Goal: Transaction & Acquisition: Purchase product/service

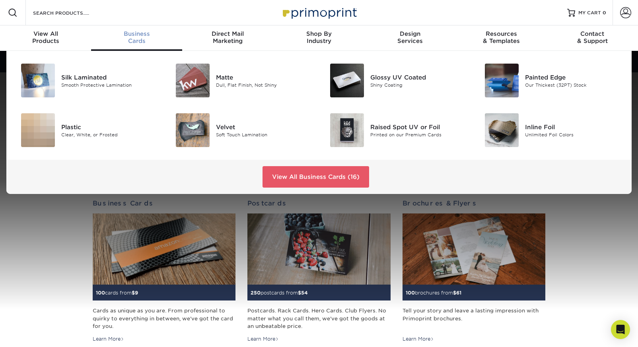
click at [134, 35] on span "Business" at bounding box center [136, 33] width 91 height 7
click at [208, 82] on img at bounding box center [193, 81] width 34 height 34
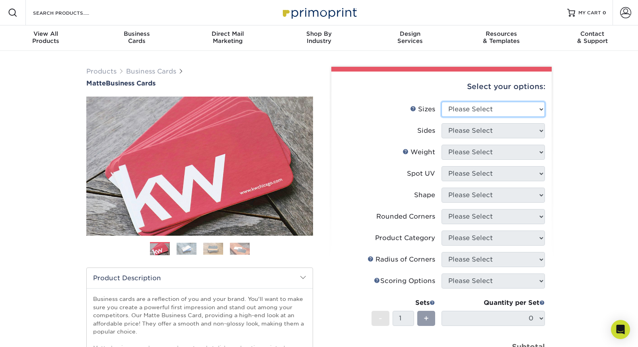
click at [478, 112] on select "Please Select 1.5" x 3.5" - Mini 1.75" x 3.5" - Mini 2" x 2" - Square 2" x 3" -…" at bounding box center [492, 109] width 103 height 15
select select "2.00x3.50"
click at [441, 102] on select "Please Select 1.5" x 3.5" - Mini 1.75" x 3.5" - Mini 2" x 2" - Square 2" x 3" -…" at bounding box center [492, 109] width 103 height 15
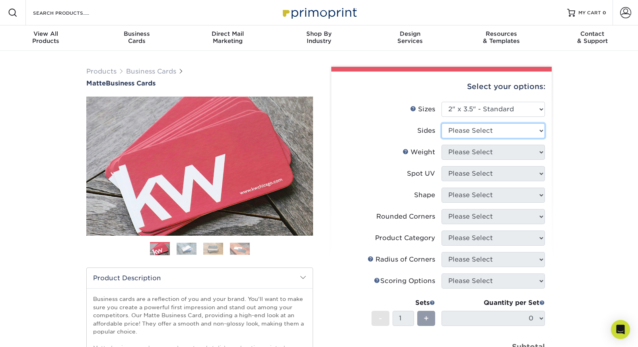
click at [483, 133] on select "Please Select Print Both Sides Print Front Only" at bounding box center [492, 130] width 103 height 15
select select "13abbda7-1d64-4f25-8bb2-c179b224825d"
click at [441, 123] on select "Please Select Print Both Sides Print Front Only" at bounding box center [492, 130] width 103 height 15
click at [478, 154] on select "Please Select 16PT 14PT" at bounding box center [492, 152] width 103 height 15
select select "16PT"
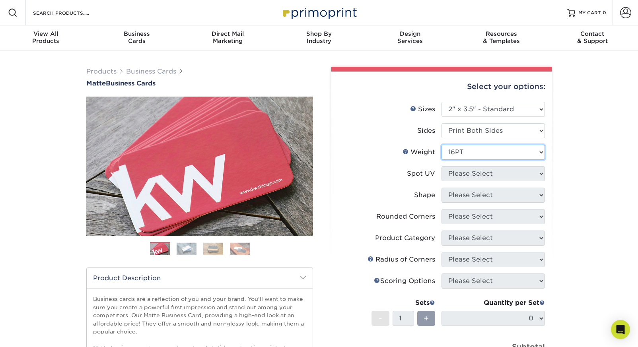
click at [441, 145] on select "Please Select 16PT 14PT" at bounding box center [492, 152] width 103 height 15
click at [472, 176] on select "Please Select No Spot UV Front and Back (Both Sides) Front Only Back Only" at bounding box center [492, 173] width 103 height 15
select select "3"
click at [441, 166] on select "Please Select No Spot UV Front and Back (Both Sides) Front Only Back Only" at bounding box center [492, 173] width 103 height 15
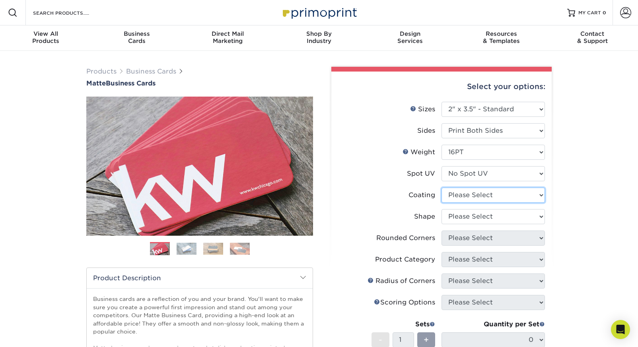
click at [472, 192] on select at bounding box center [492, 195] width 103 height 15
select select "121bb7b5-3b4d-429f-bd8d-bbf80e953313"
click at [441, 188] on select at bounding box center [492, 195] width 103 height 15
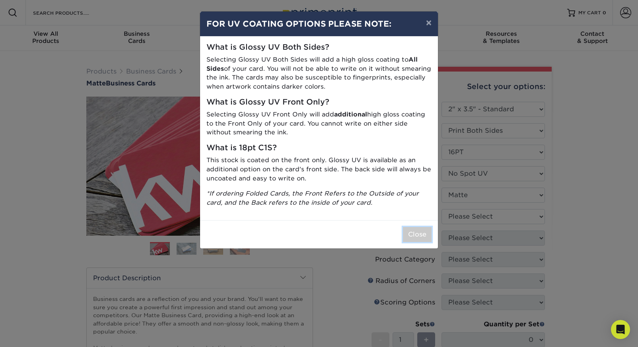
click at [408, 231] on button "Close" at bounding box center [417, 234] width 29 height 15
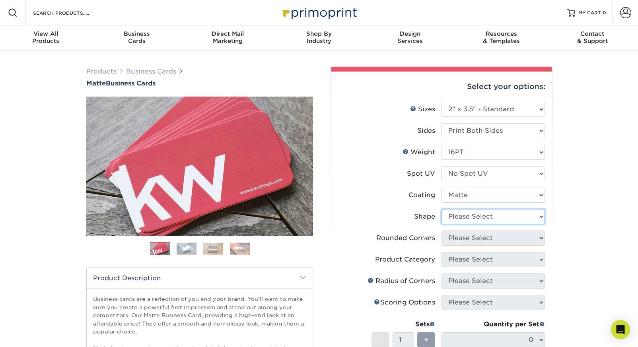
click at [468, 221] on select "Please Select Standard Oval" at bounding box center [492, 216] width 103 height 15
select select "standard"
click at [441, 209] on select "Please Select Standard Oval" at bounding box center [492, 216] width 103 height 15
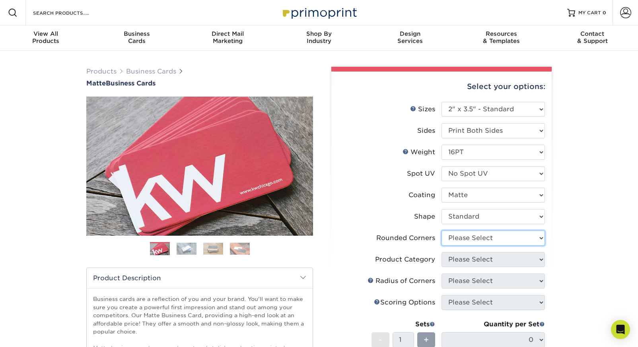
click at [467, 237] on select "Please Select Yes - Round 2 Corners Yes - Round 4 Corners No" at bounding box center [492, 238] width 103 height 15
select select "0"
click at [441, 231] on select "Please Select Yes - Round 2 Corners Yes - Round 4 Corners No" at bounding box center [492, 238] width 103 height 15
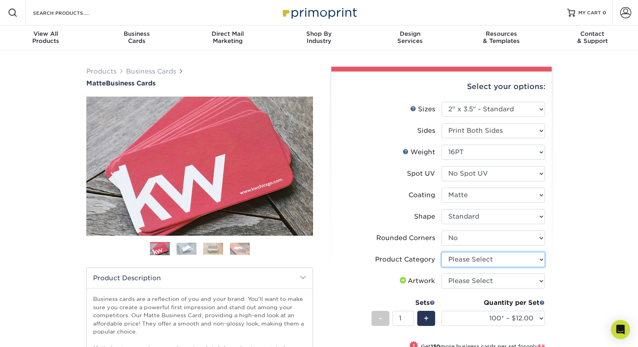
click at [468, 262] on select "Please Select Business Cards" at bounding box center [492, 259] width 103 height 15
select select "3b5148f1-0588-4f88-a218-97bcfdce65c1"
click at [441, 252] on select "Please Select Business Cards" at bounding box center [492, 259] width 103 height 15
click at [466, 283] on select "Please Select I will upload files I need a design - $100" at bounding box center [492, 281] width 103 height 15
select select "upload"
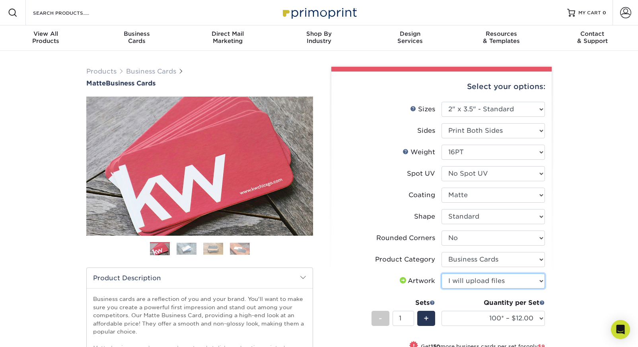
click at [441, 274] on select "Please Select I will upload files I need a design - $100" at bounding box center [492, 281] width 103 height 15
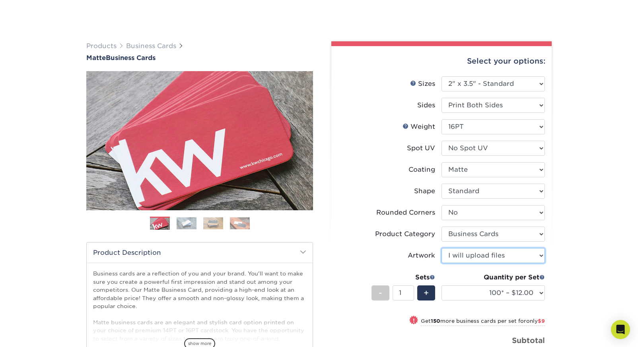
scroll to position [58, 0]
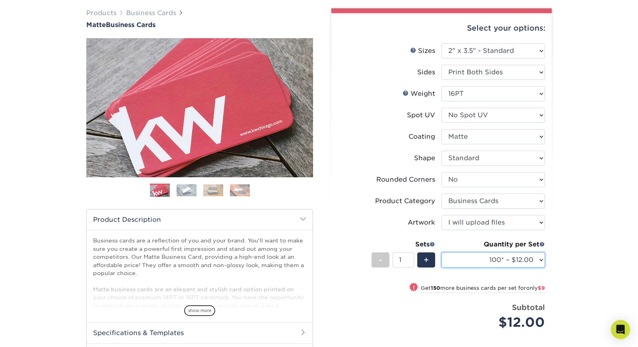
click at [483, 262] on select "100* – $12.00 250* – $21.00 500 – $42.00 1000 – $53.00 2500 – $95.00 5000 – $18…" at bounding box center [492, 259] width 103 height 15
select select "1000 – $53.00"
click at [441, 252] on select "100* – $12.00 250* – $21.00 500 – $42.00 1000 – $53.00 2500 – $95.00 5000 – $18…" at bounding box center [492, 259] width 103 height 15
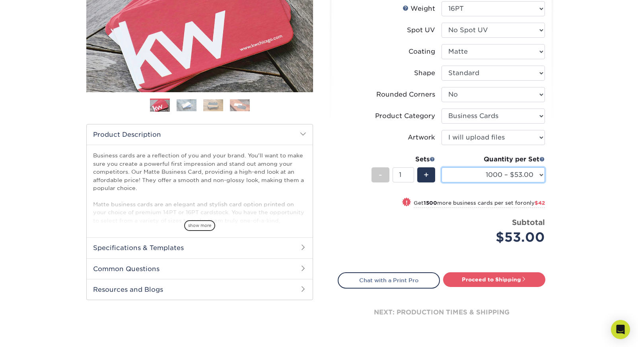
scroll to position [144, 0]
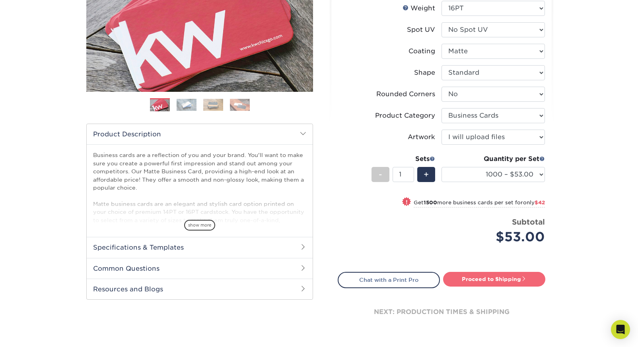
click at [480, 281] on link "Proceed to Shipping" at bounding box center [494, 279] width 102 height 14
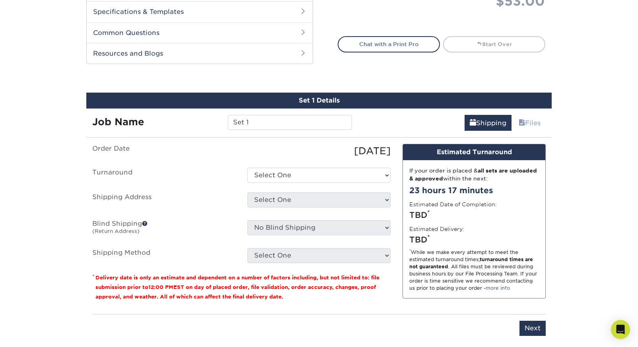
scroll to position [437, 0]
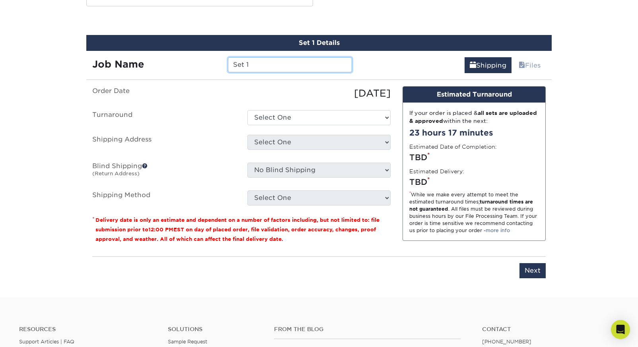
click at [260, 63] on input "Set 1" at bounding box center [290, 64] width 124 height 15
click at [283, 66] on input "Beulah Family Denistry - Skye Cards" at bounding box center [290, 64] width 124 height 15
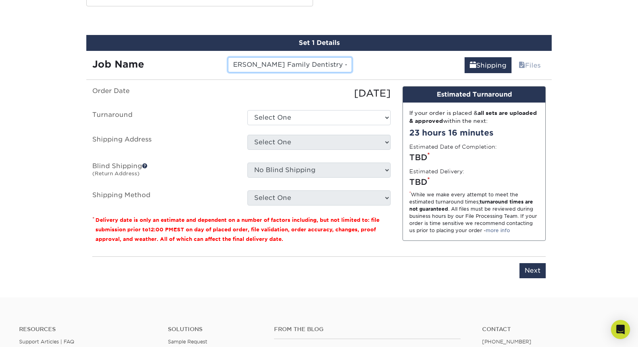
type input "[PERSON_NAME] Family Dentistry - Skye Cards"
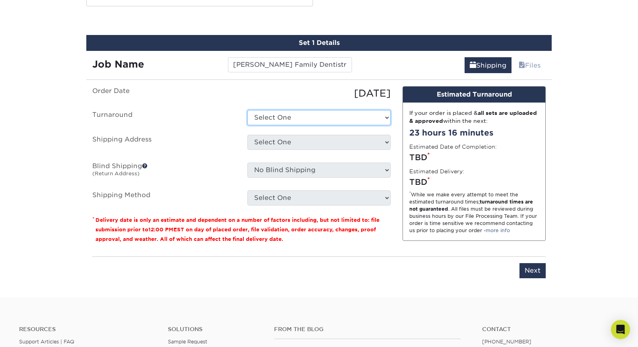
click at [280, 116] on select "Select One 2-4 Business Days 2 Day Next Business Day" at bounding box center [318, 117] width 143 height 15
select select "2167d3a5-02fc-4384-86ce-e339e30b5e03"
click at [247, 110] on select "Select One 2-4 Business Days 2 Day Next Business Day" at bounding box center [318, 117] width 143 height 15
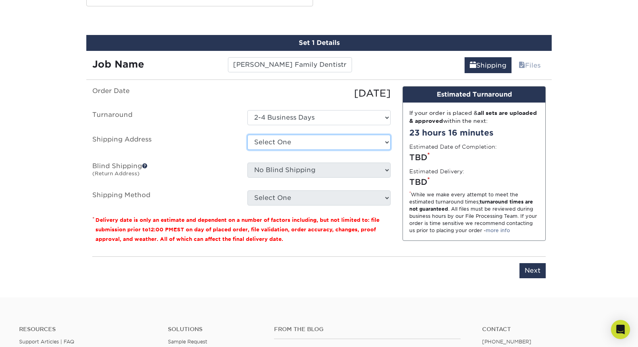
click at [284, 144] on select "Select One + Add New Address - Login" at bounding box center [318, 142] width 143 height 15
click at [247, 150] on select "Select One + Add New Address - Login" at bounding box center [318, 142] width 143 height 15
select select "-1"
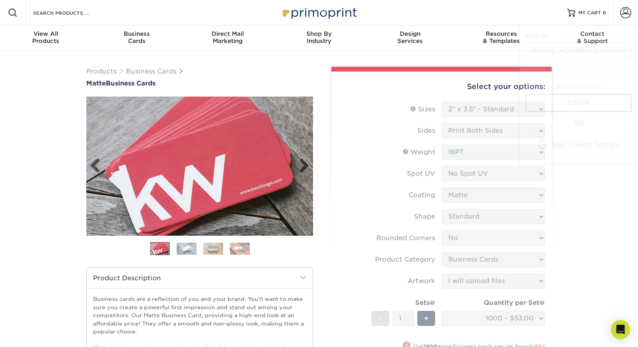
scroll to position [0, 15]
click at [622, 13] on span at bounding box center [625, 12] width 11 height 11
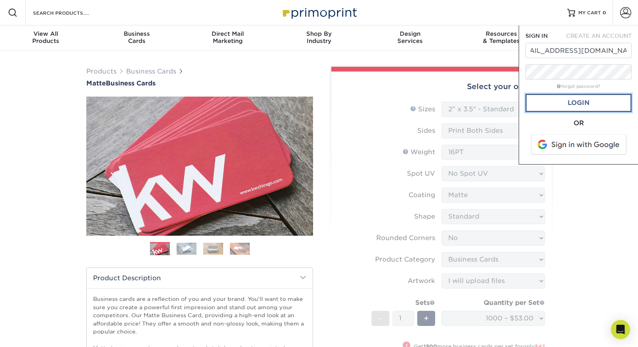
scroll to position [0, 0]
click at [570, 107] on link "Login" at bounding box center [578, 103] width 106 height 18
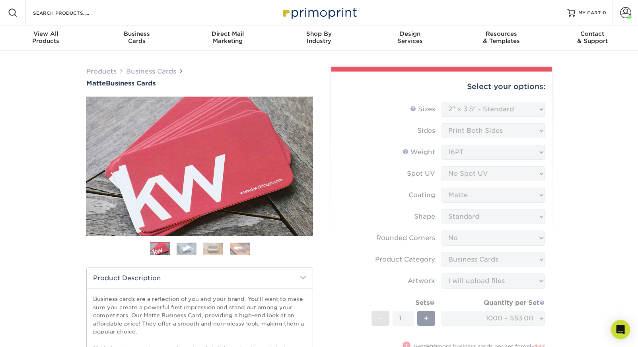
click at [524, 113] on form "Sizes Help Sizes Please Select 1.5" x 3.5" - Mini 1.75" x 3.5" - Mini 2" x 2" -…" at bounding box center [442, 254] width 208 height 305
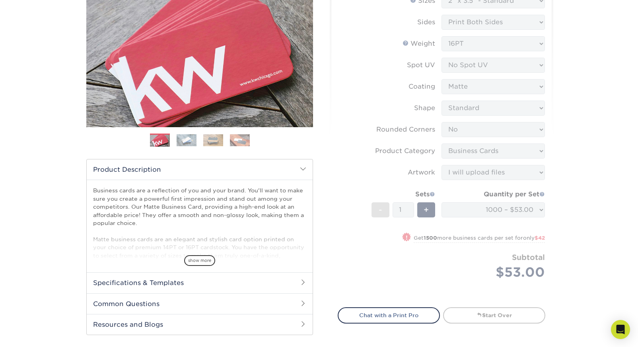
scroll to position [126, 0]
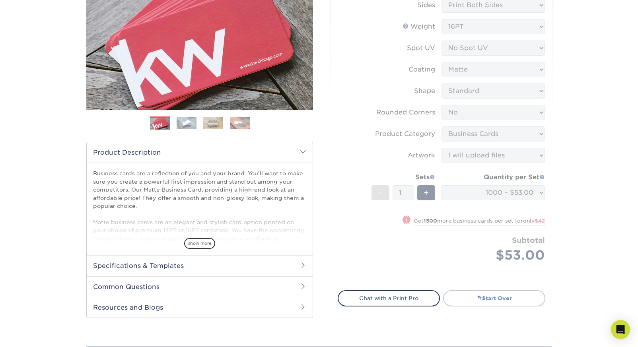
click at [484, 300] on link "Start Over" at bounding box center [494, 298] width 102 height 16
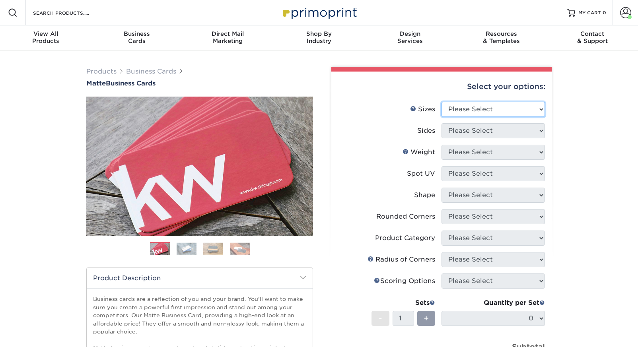
click at [465, 109] on select "Please Select 1.5" x 3.5" - Mini 1.75" x 3.5" - Mini 2" x 2" - Square 2" x 3" -…" at bounding box center [492, 109] width 103 height 15
select select "2.00x3.50"
click at [441, 102] on select "Please Select 1.5" x 3.5" - Mini 1.75" x 3.5" - Mini 2" x 2" - Square 2" x 3" -…" at bounding box center [492, 109] width 103 height 15
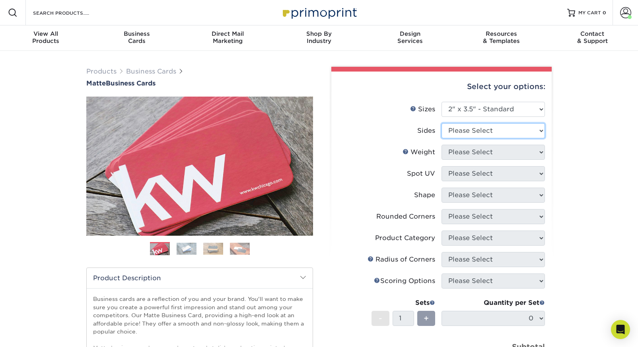
click at [473, 130] on select "Please Select Print Both Sides Print Front Only" at bounding box center [492, 130] width 103 height 15
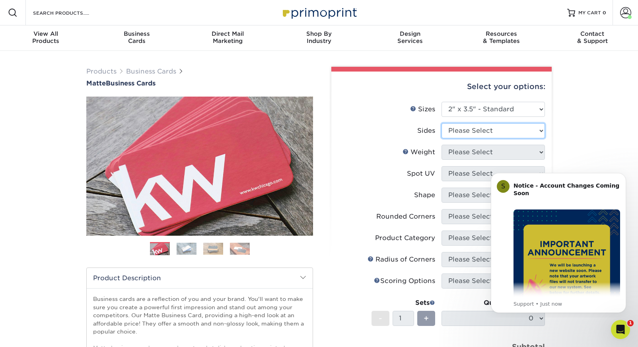
select select "32d3c223-f82c-492b-b915-ba065a00862f"
click at [441, 123] on select "Please Select Print Both Sides Print Front Only" at bounding box center [492, 130] width 103 height 15
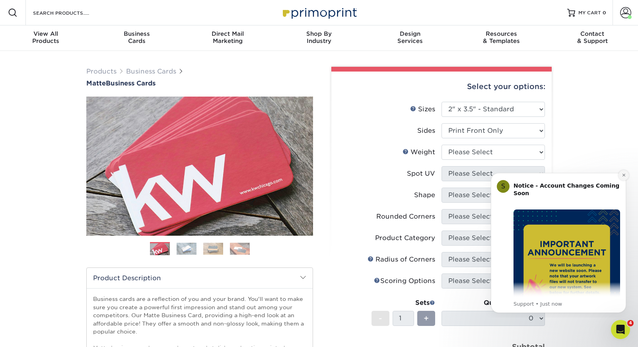
drag, startPoint x: 623, startPoint y: 173, endPoint x: 1103, endPoint y: 339, distance: 508.0
click at [623, 173] on icon "Dismiss notification" at bounding box center [623, 175] width 4 height 4
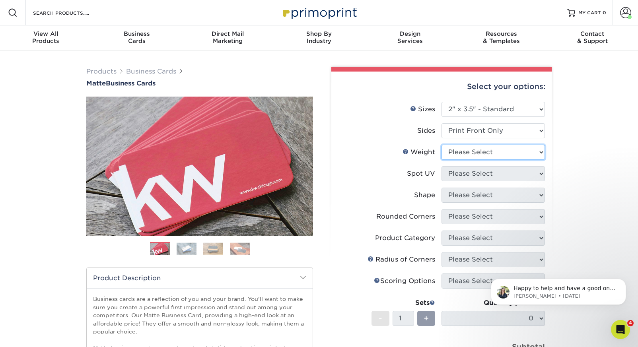
click at [510, 151] on select "Please Select 16PT 14PT" at bounding box center [492, 152] width 103 height 15
select select "16PT"
click at [441, 145] on select "Please Select 16PT 14PT" at bounding box center [492, 152] width 103 height 15
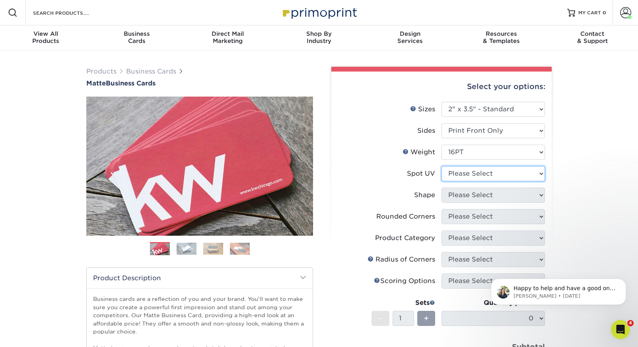
click at [499, 176] on select "Please Select No Spot UV Front Only" at bounding box center [492, 173] width 103 height 15
click at [441, 166] on select "Please Select No Spot UV Front Only" at bounding box center [492, 173] width 103 height 15
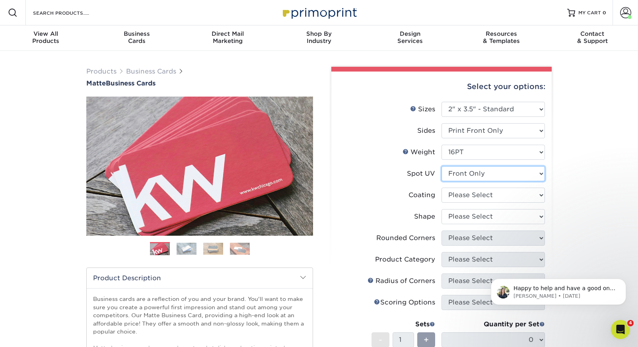
click at [496, 173] on select "Please Select No Spot UV Front Only" at bounding box center [492, 173] width 103 height 15
click at [441, 166] on select "Please Select No Spot UV Front Only" at bounding box center [492, 173] width 103 height 15
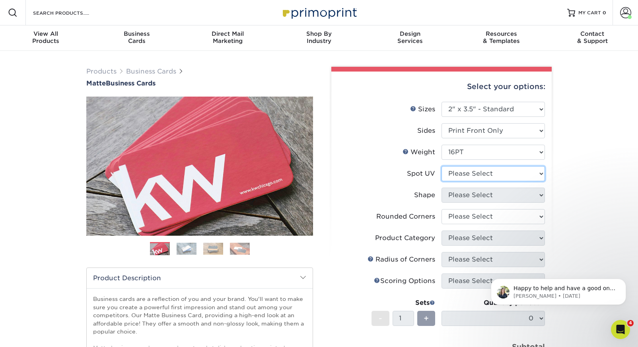
click at [489, 170] on select "Please Select No Spot UV Front Only" at bounding box center [492, 173] width 103 height 15
select select "3"
click at [441, 166] on select "Please Select No Spot UV Front Only" at bounding box center [492, 173] width 103 height 15
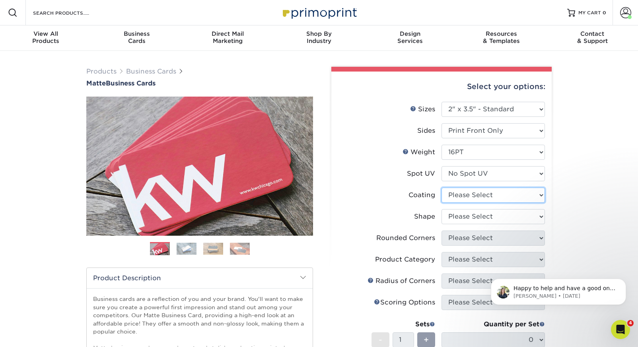
click at [482, 197] on select at bounding box center [492, 195] width 103 height 15
select select "121bb7b5-3b4d-429f-bd8d-bbf80e953313"
click at [441, 188] on select at bounding box center [492, 195] width 103 height 15
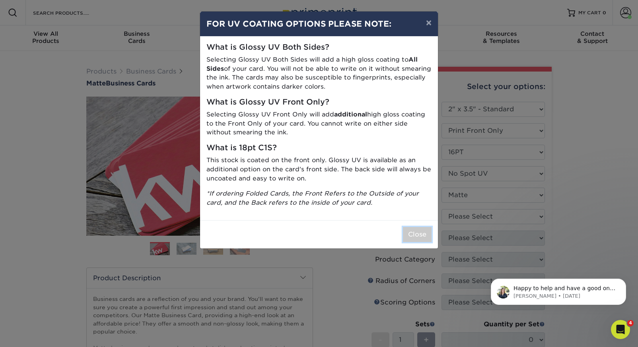
click at [410, 231] on button "Close" at bounding box center [417, 234] width 29 height 15
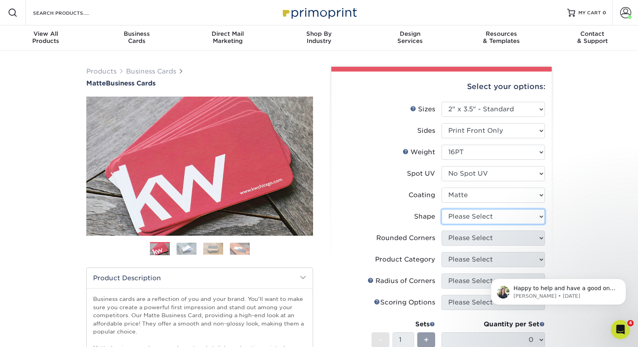
click at [452, 216] on select "Please Select Standard Oval" at bounding box center [492, 216] width 103 height 15
select select "standard"
click at [441, 209] on select "Please Select Standard Oval" at bounding box center [492, 216] width 103 height 15
click at [457, 239] on select "Please Select Yes - Round 2 Corners Yes - Round 4 Corners No" at bounding box center [492, 238] width 103 height 15
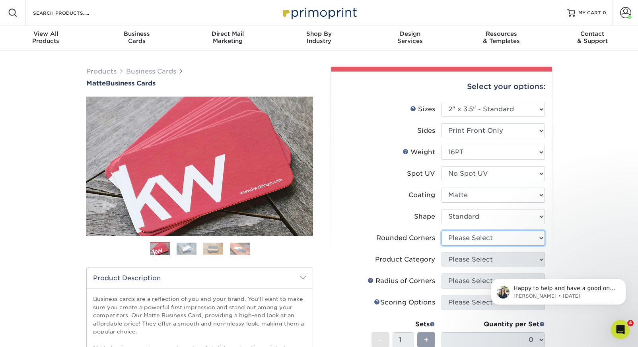
select select "0"
click at [441, 231] on select "Please Select Yes - Round 2 Corners Yes - Round 4 Corners No" at bounding box center [492, 238] width 103 height 15
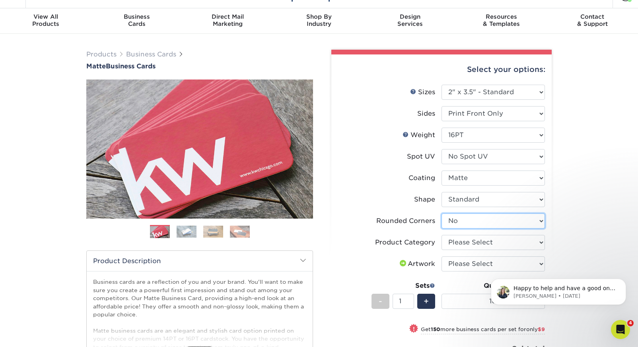
scroll to position [33, 0]
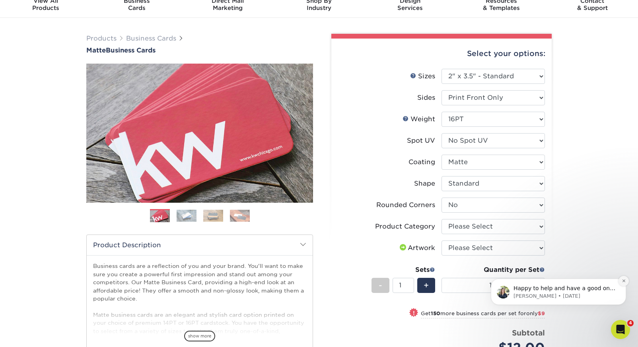
click at [622, 281] on icon "Dismiss notification" at bounding box center [623, 281] width 4 height 4
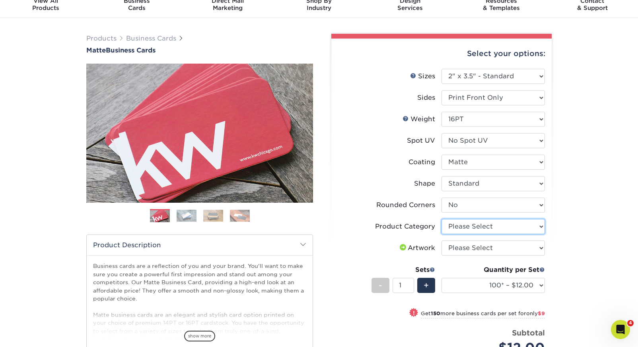
click at [478, 225] on select "Please Select Business Cards" at bounding box center [492, 226] width 103 height 15
select select "3b5148f1-0588-4f88-a218-97bcfdce65c1"
click at [441, 219] on select "Please Select Business Cards" at bounding box center [492, 226] width 103 height 15
click at [467, 246] on select "Please Select I will upload files I need a design - $100" at bounding box center [492, 248] width 103 height 15
select select "upload"
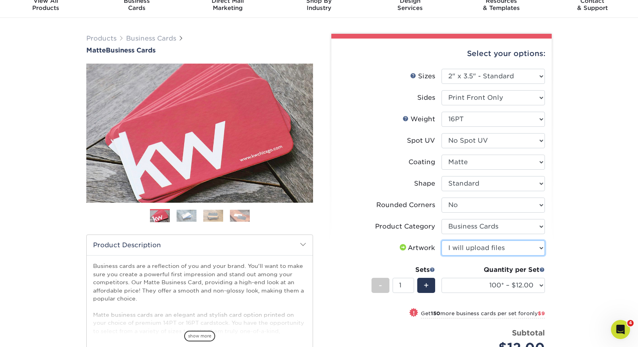
click at [441, 241] on select "Please Select I will upload files I need a design - $100" at bounding box center [492, 248] width 103 height 15
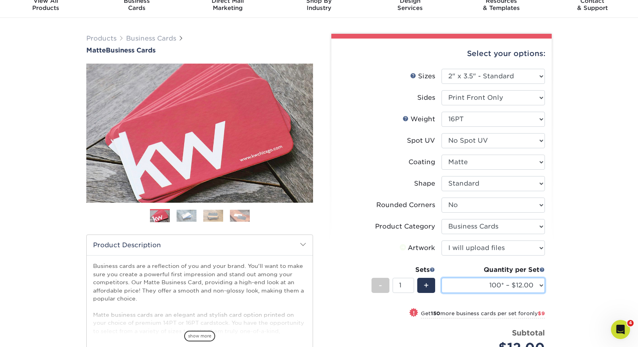
click at [480, 286] on select "100* – $12.00 250* – $21.00 500 – $42.00 1000 – $53.00 2500 – $95.00 5000 – $18…" at bounding box center [492, 285] width 103 height 15
select select "1000 – $53.00"
click at [441, 278] on select "100* – $12.00 250* – $21.00 500 – $42.00 1000 – $53.00 2500 – $95.00 5000 – $18…" at bounding box center [492, 285] width 103 height 15
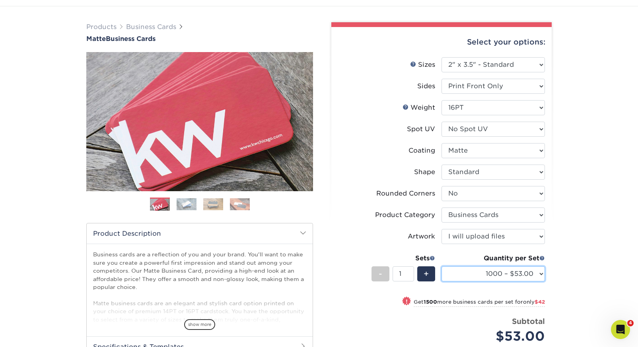
scroll to position [25, 0]
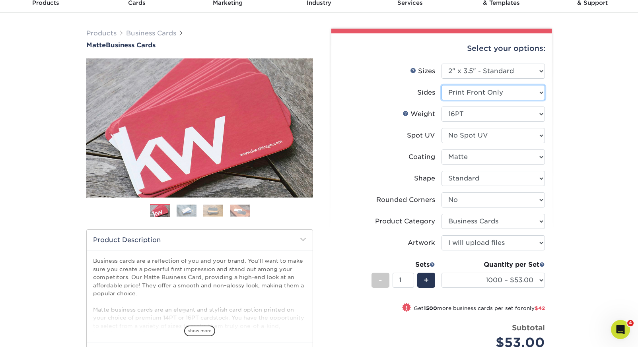
click at [465, 92] on select "Please Select Print Both Sides Print Front Only" at bounding box center [492, 92] width 103 height 15
select select "13abbda7-1d64-4f25-8bb2-c179b224825d"
click at [441, 85] on select "Please Select Print Both Sides Print Front Only" at bounding box center [492, 92] width 103 height 15
select select "-1"
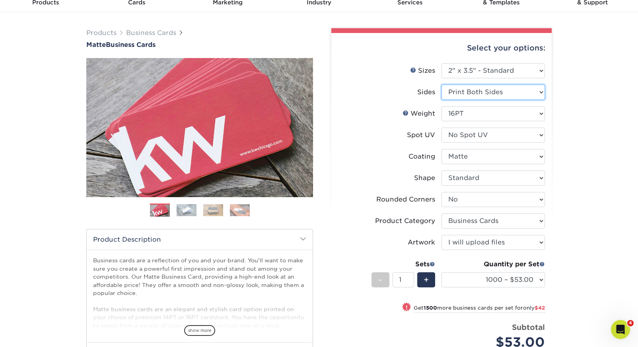
select select "-1"
select select
select select "-1"
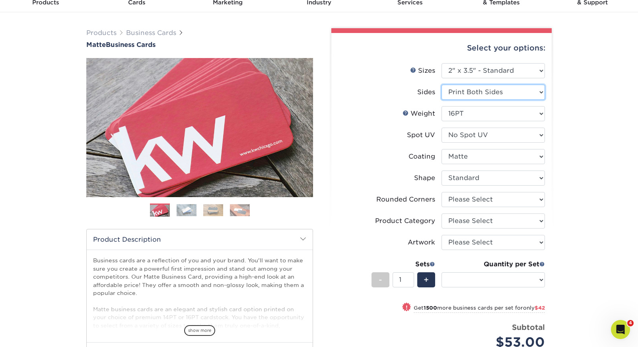
select select "-1"
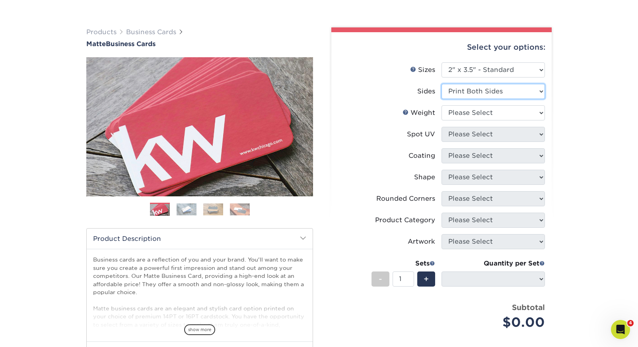
scroll to position [40, 0]
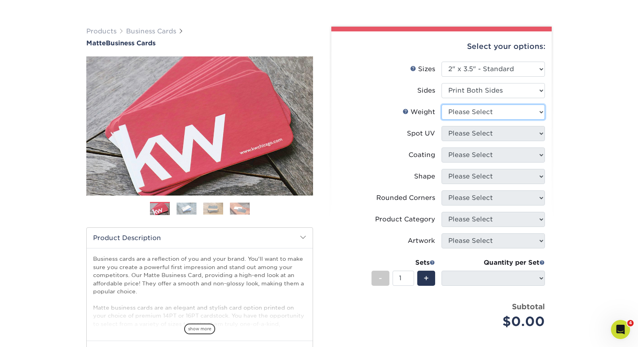
click at [468, 111] on select "Please Select 16PT 14PT" at bounding box center [492, 112] width 103 height 15
select select "16PT"
click at [441, 105] on select "Please Select 16PT 14PT" at bounding box center [492, 112] width 103 height 15
select select
click at [469, 135] on select "Please Select No Spot UV Front and Back (Both Sides) Front Only Back Only" at bounding box center [492, 133] width 103 height 15
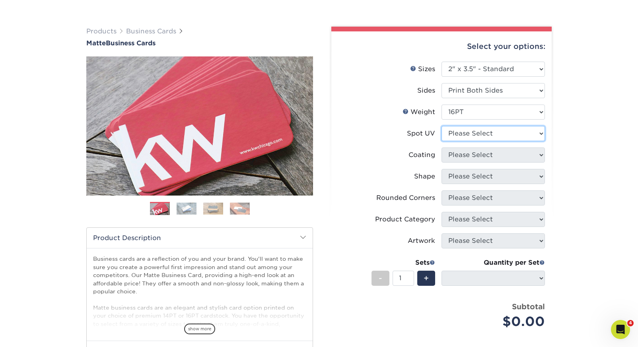
scroll to position [41, 0]
select select "3"
click at [441, 126] on select "Please Select No Spot UV Front and Back (Both Sides) Front Only Back Only" at bounding box center [492, 133] width 103 height 15
select select
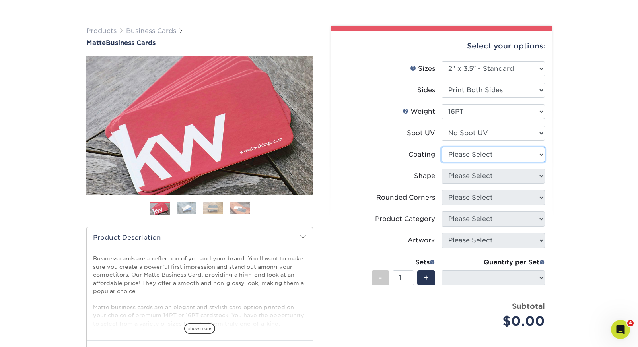
click at [470, 155] on select at bounding box center [492, 154] width 103 height 15
select select "121bb7b5-3b4d-429f-bd8d-bbf80e953313"
click at [441, 147] on select at bounding box center [492, 154] width 103 height 15
select select
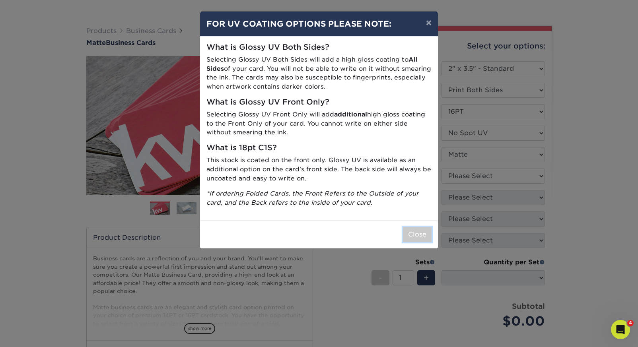
drag, startPoint x: 417, startPoint y: 239, endPoint x: 419, endPoint y: 235, distance: 5.2
click at [417, 239] on button "Close" at bounding box center [417, 234] width 29 height 15
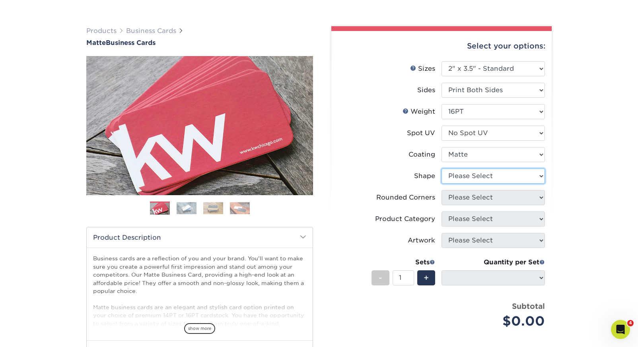
click at [464, 175] on select "Please Select Standard Oval" at bounding box center [492, 176] width 103 height 15
select select "standard"
click at [441, 169] on select "Please Select Standard Oval" at bounding box center [492, 176] width 103 height 15
select select
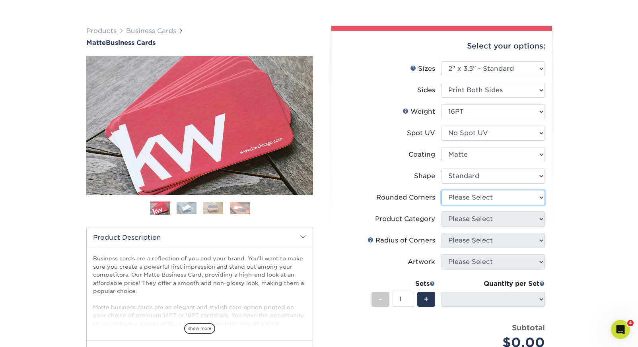
click at [462, 196] on select "Please Select Yes - Round 2 Corners Yes - Round 4 Corners No" at bounding box center [492, 197] width 103 height 15
select select "0"
click at [441, 190] on select "Please Select Yes - Round 2 Corners Yes - Round 4 Corners No" at bounding box center [492, 197] width 103 height 15
select select "-1"
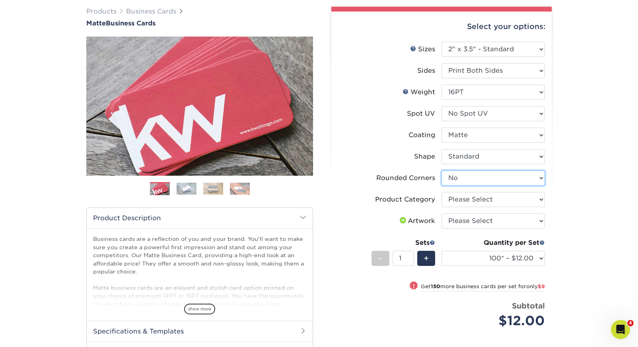
scroll to position [64, 0]
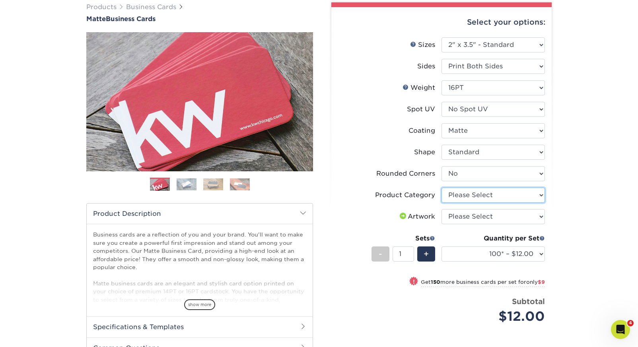
click at [471, 196] on select "Please Select Business Cards" at bounding box center [492, 195] width 103 height 15
select select "3b5148f1-0588-4f88-a218-97bcfdce65c1"
click at [441, 188] on select "Please Select Business Cards" at bounding box center [492, 195] width 103 height 15
click at [468, 215] on select "Please Select I will upload files I need a design - $100" at bounding box center [492, 216] width 103 height 15
select select "upload"
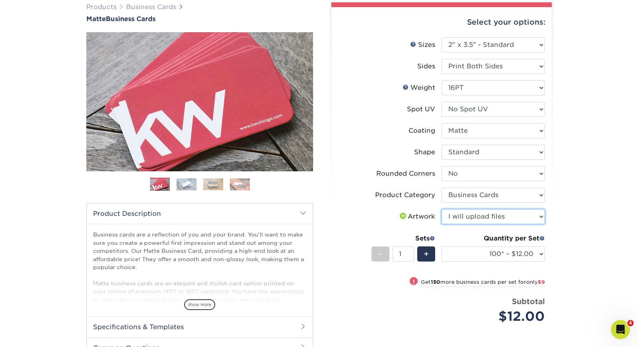
click at [441, 209] on select "Please Select I will upload files I need a design - $100" at bounding box center [492, 216] width 103 height 15
click at [484, 252] on select "100* – $12.00 250* – $21.00 500 – $42.00 1000 – $53.00 2500 – $95.00 5000 – $18…" at bounding box center [492, 254] width 103 height 15
select select "1000 – $53.00"
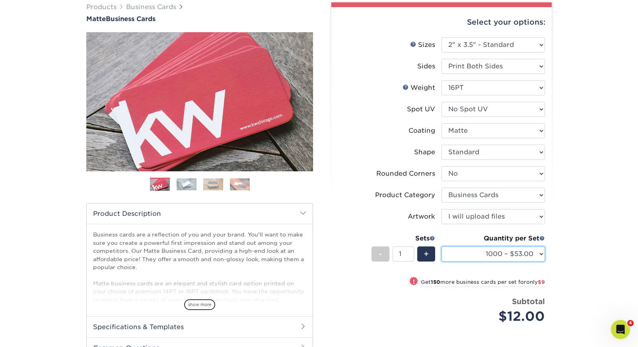
click at [441, 247] on select "100* – $12.00 250* – $21.00 500 – $42.00 1000 – $53.00 2500 – $95.00 5000 – $18…" at bounding box center [492, 254] width 103 height 15
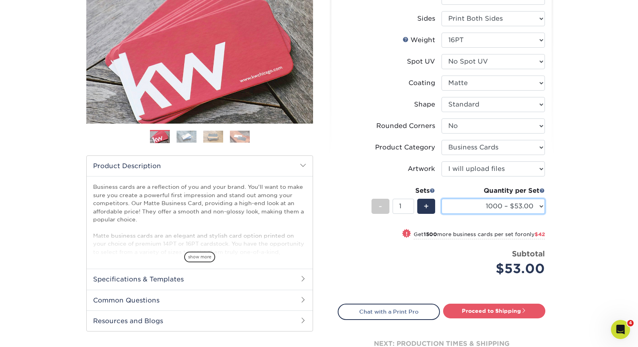
scroll to position [116, 0]
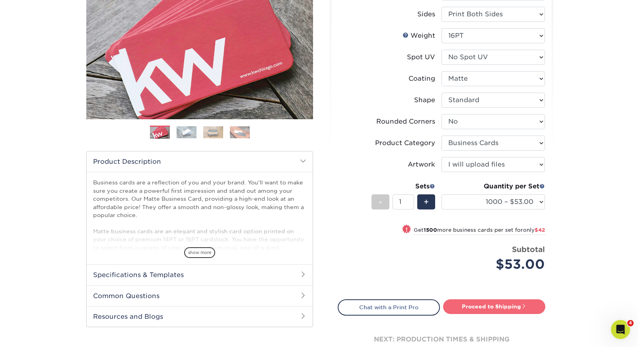
click at [474, 309] on link "Proceed to Shipping" at bounding box center [494, 306] width 102 height 14
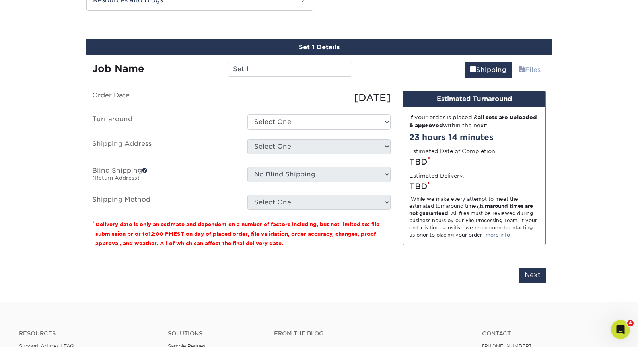
scroll to position [437, 0]
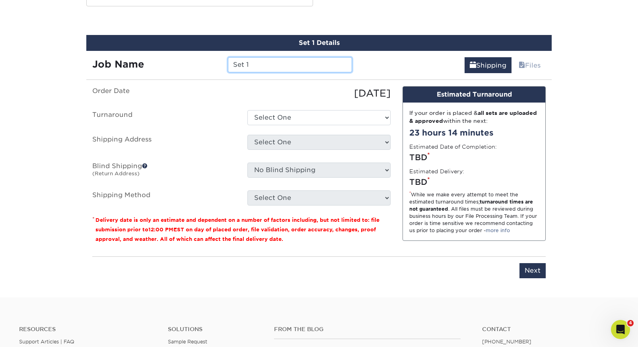
click at [257, 67] on input "Set 1" at bounding box center [290, 64] width 124 height 15
click at [238, 64] on input "[PERSON_NAME] Family Dentistry - Skye Cards" at bounding box center [290, 64] width 124 height 15
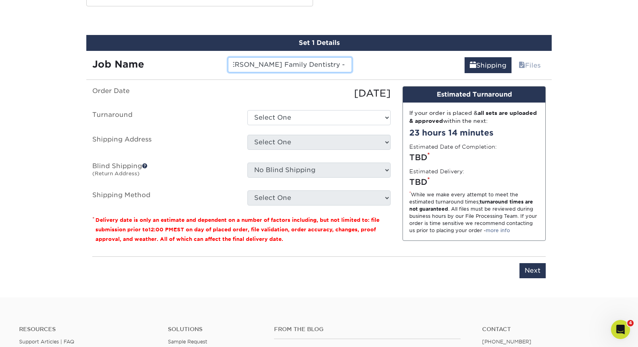
scroll to position [0, 0]
type input "[PERSON_NAME] Family Dentistry - Skye Cards"
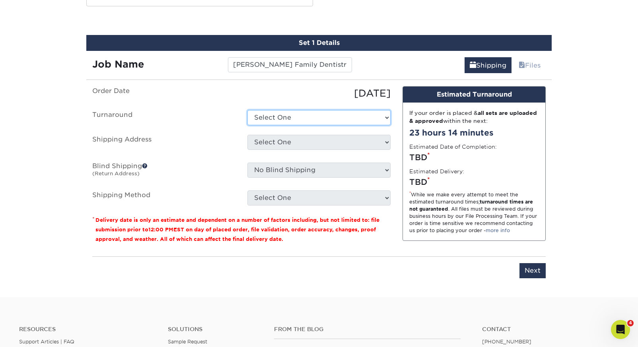
click at [295, 118] on select "Select One 2-4 Business Days 2 Day Next Business Day" at bounding box center [318, 117] width 143 height 15
select select "2167d3a5-02fc-4384-86ce-e339e30b5e03"
click at [247, 110] on select "Select One 2-4 Business Days 2 Day Next Business Day" at bounding box center [318, 117] width 143 height 15
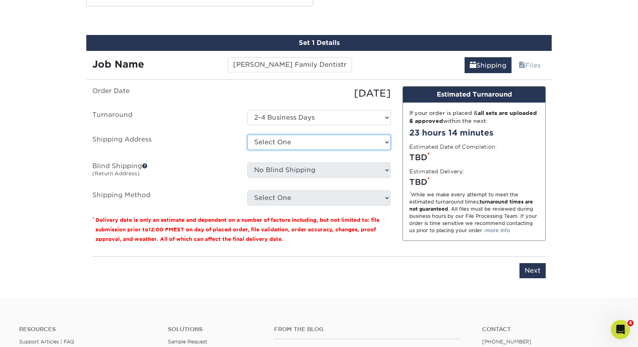
click at [295, 142] on select "Select One 3125 Communications Andrews Surgery Center Beulah Family Dentistry O…" at bounding box center [318, 142] width 143 height 15
select select "231235"
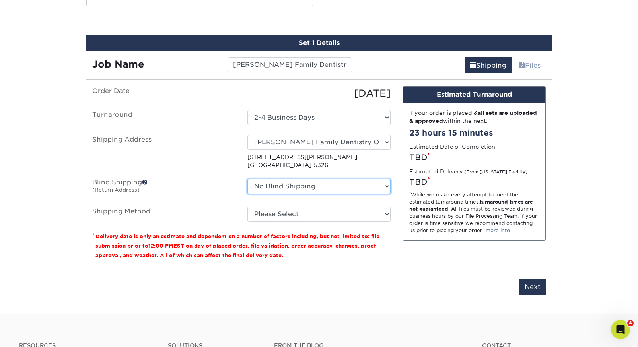
click at [303, 185] on select "No Blind Shipping 3125 Communications Andrews Surgery Center Beulah Family Dent…" at bounding box center [318, 186] width 143 height 15
select select "225040"
click at [247, 179] on select "No Blind Shipping 3125 Communications Andrews Surgery Center Beulah Family Dent…" at bounding box center [318, 186] width 143 height 15
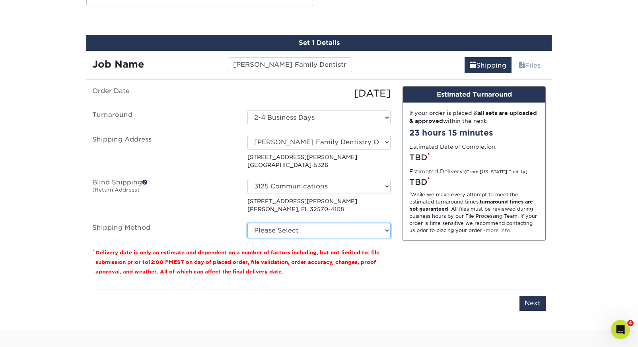
click at [293, 232] on select "Please Select Ground Shipping (+$8.96) 3 Day Shipping Service (+$15.58) 2 Day A…" at bounding box center [318, 230] width 143 height 15
select select "03"
click at [247, 223] on select "Please Select Ground Shipping (+$8.96) 3 Day Shipping Service (+$15.58) 2 Day A…" at bounding box center [318, 230] width 143 height 15
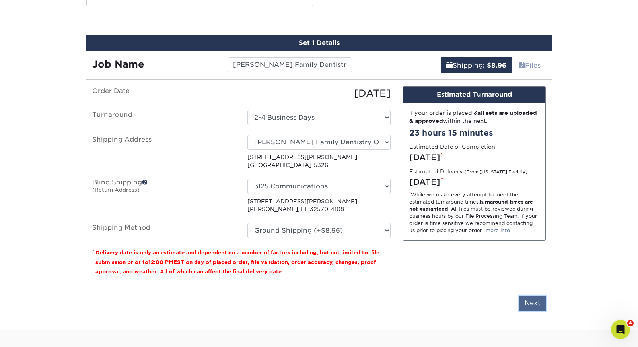
click at [531, 304] on input "Next" at bounding box center [532, 303] width 26 height 15
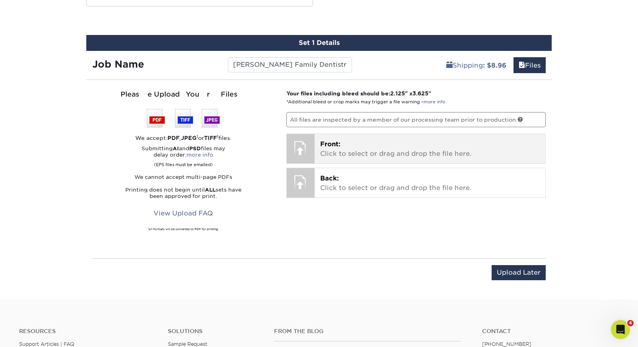
click at [329, 152] on p "Front: Click to select or drag and drop the file here." at bounding box center [430, 149] width 220 height 19
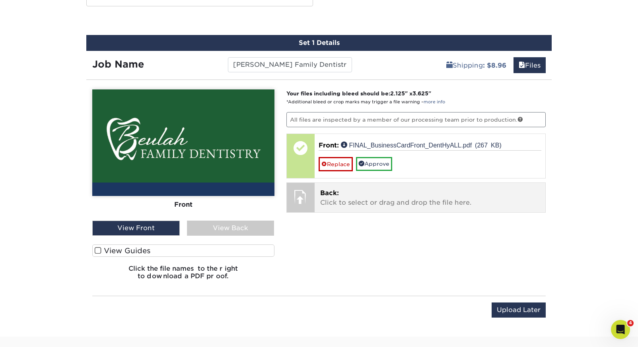
click at [388, 197] on p "Back: Click to select or drag and drop the file here." at bounding box center [430, 197] width 220 height 19
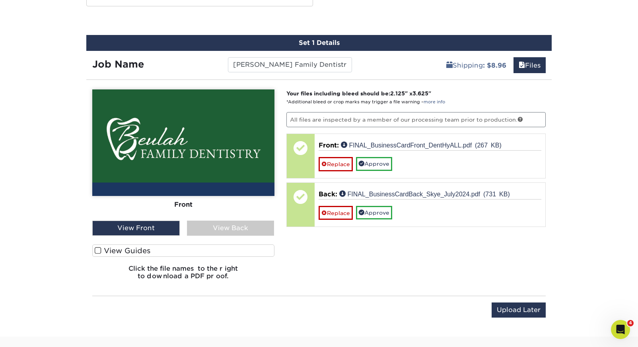
click at [130, 252] on label "View Guides" at bounding box center [183, 251] width 182 height 12
click at [0, 0] on input "View Guides" at bounding box center [0, 0] width 0 height 0
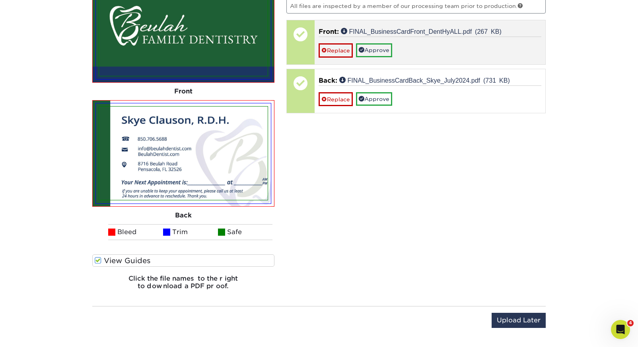
scroll to position [568, 0]
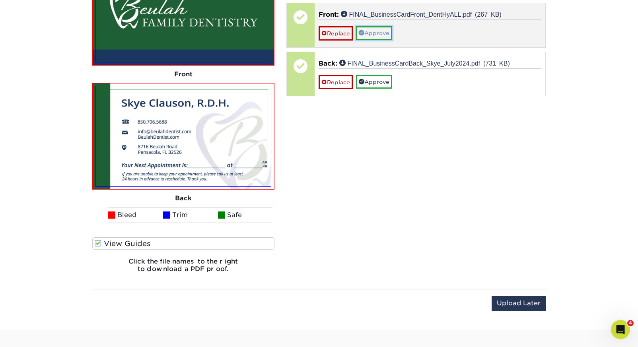
click at [381, 30] on link "Approve" at bounding box center [374, 33] width 36 height 14
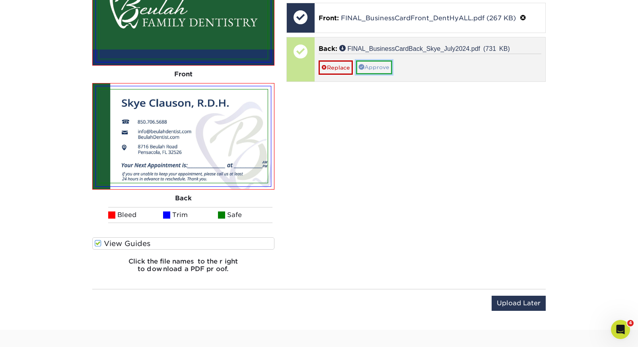
click at [373, 62] on link "Approve" at bounding box center [374, 67] width 36 height 14
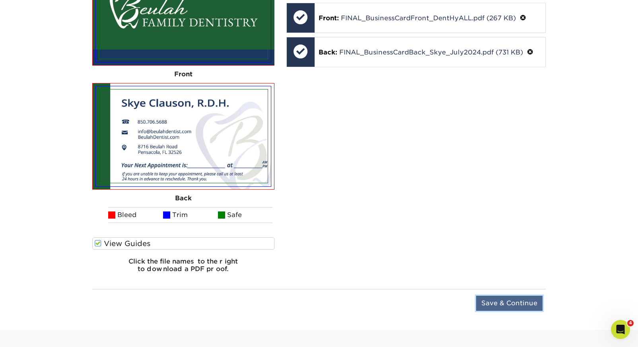
click at [508, 307] on input "Save & Continue" at bounding box center [509, 303] width 66 height 15
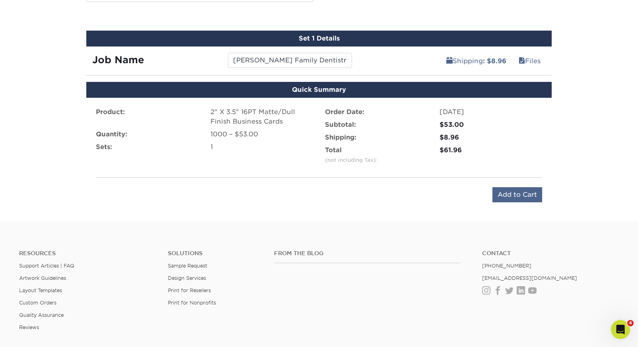
scroll to position [443, 0]
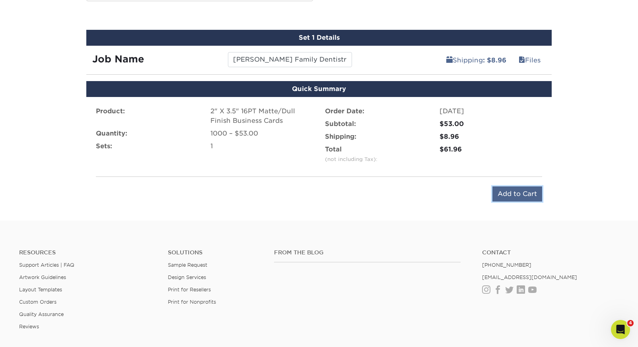
click at [512, 195] on input "Add to Cart" at bounding box center [517, 193] width 50 height 15
